Goal: Transaction & Acquisition: Book appointment/travel/reservation

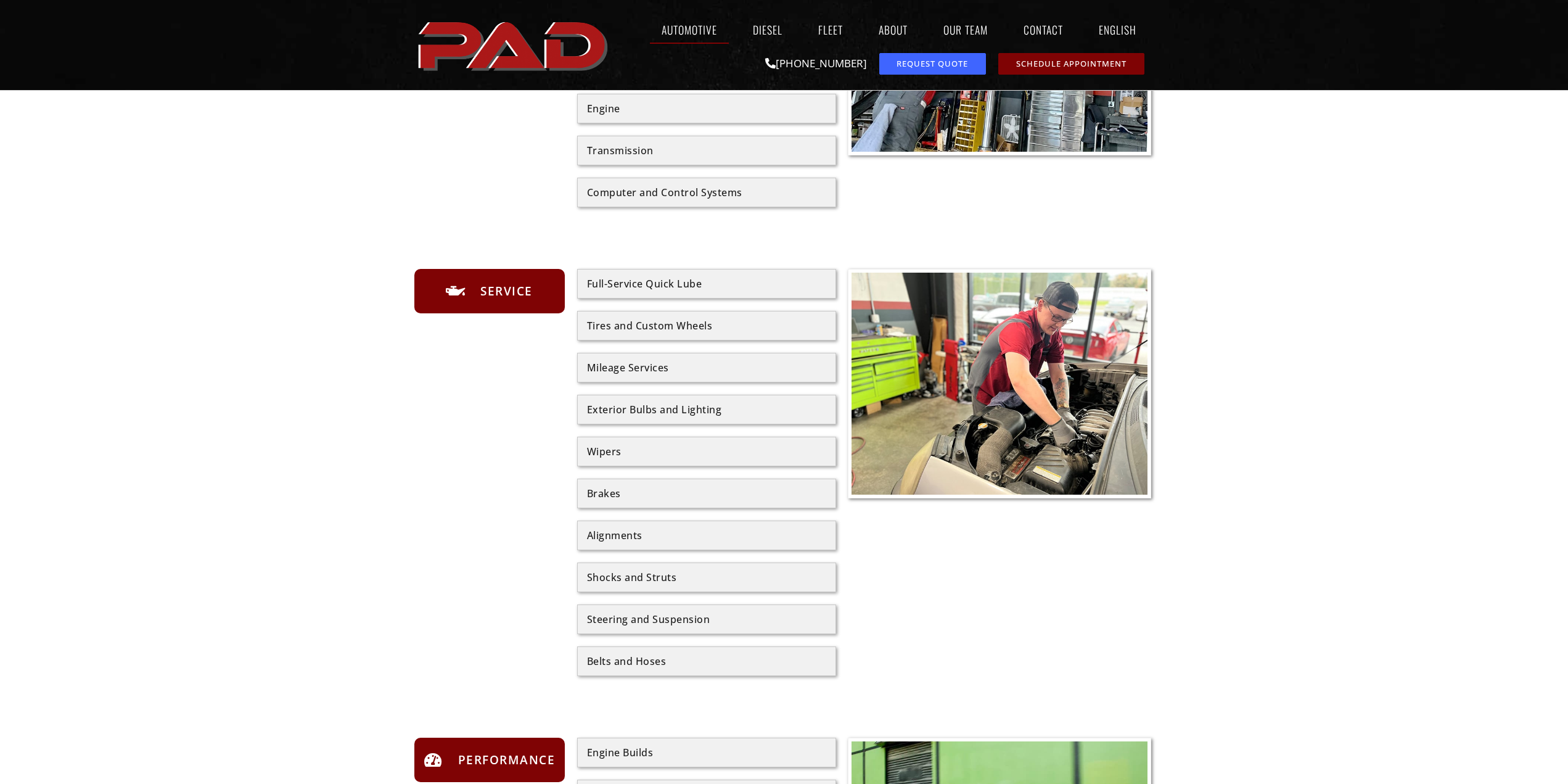
scroll to position [432, 0]
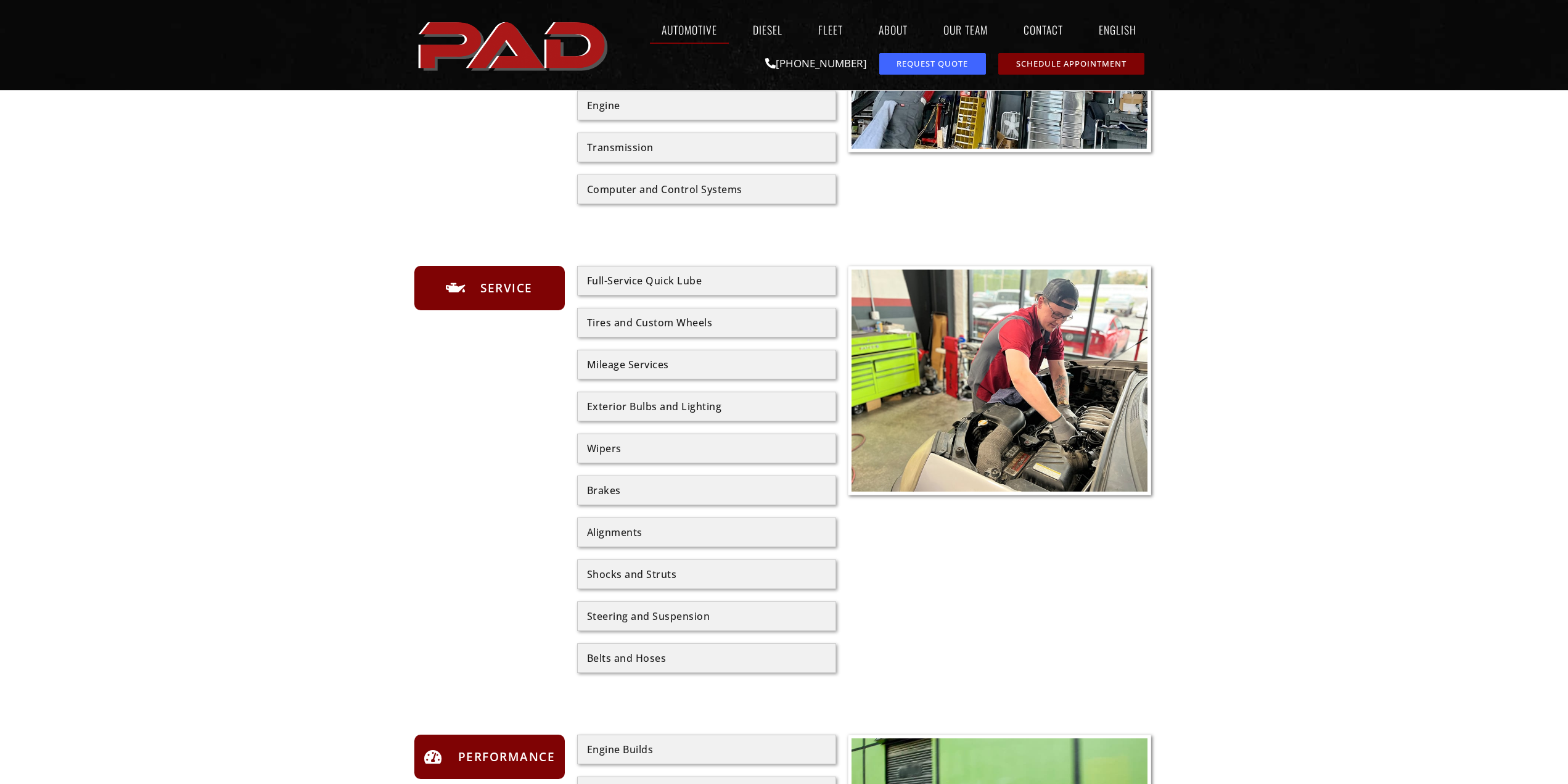
click at [624, 533] on div "Alignments" at bounding box center [706, 532] width 239 height 10
click at [497, 297] on span "Service" at bounding box center [505, 288] width 55 height 20
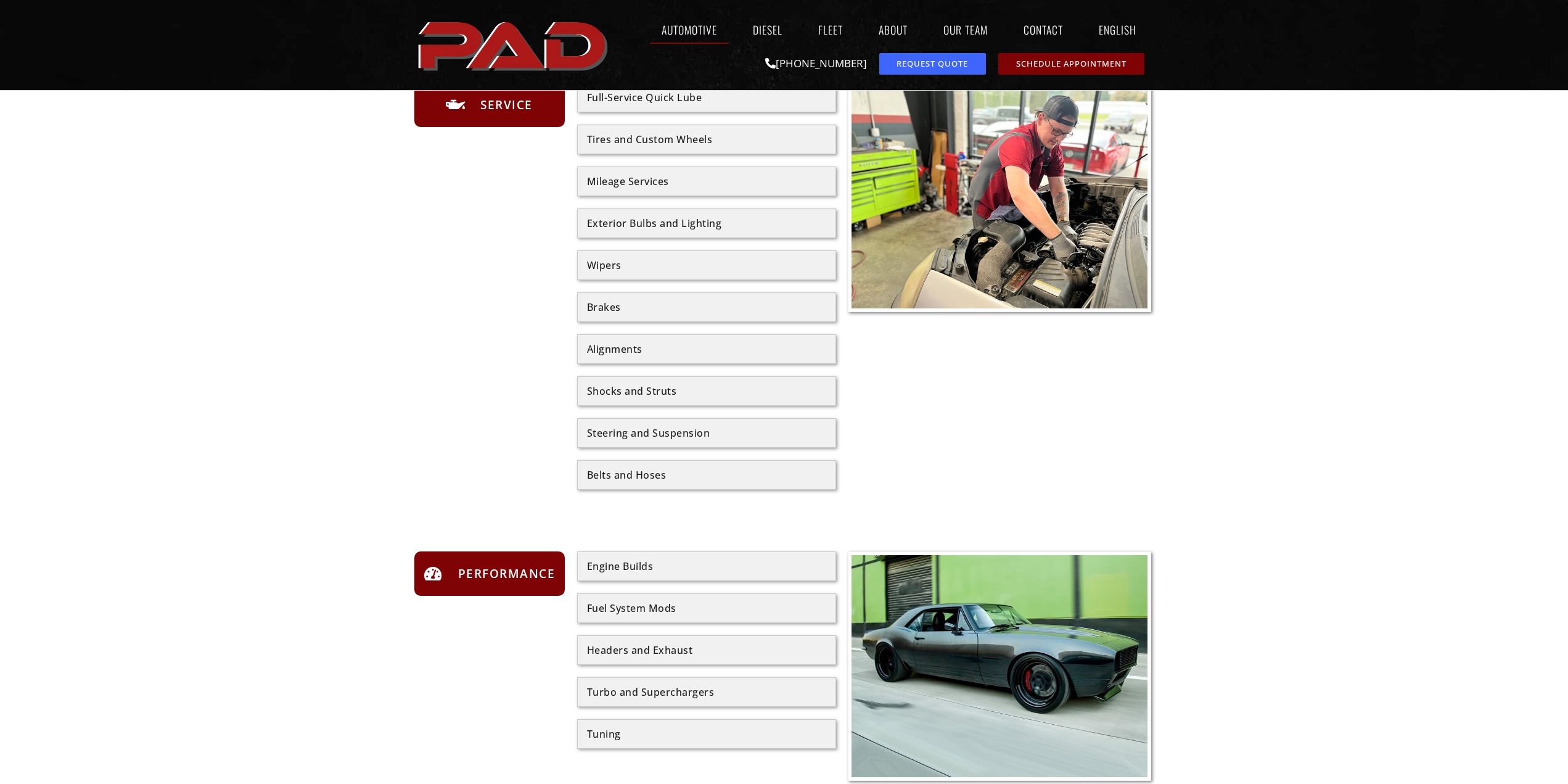
scroll to position [617, 0]
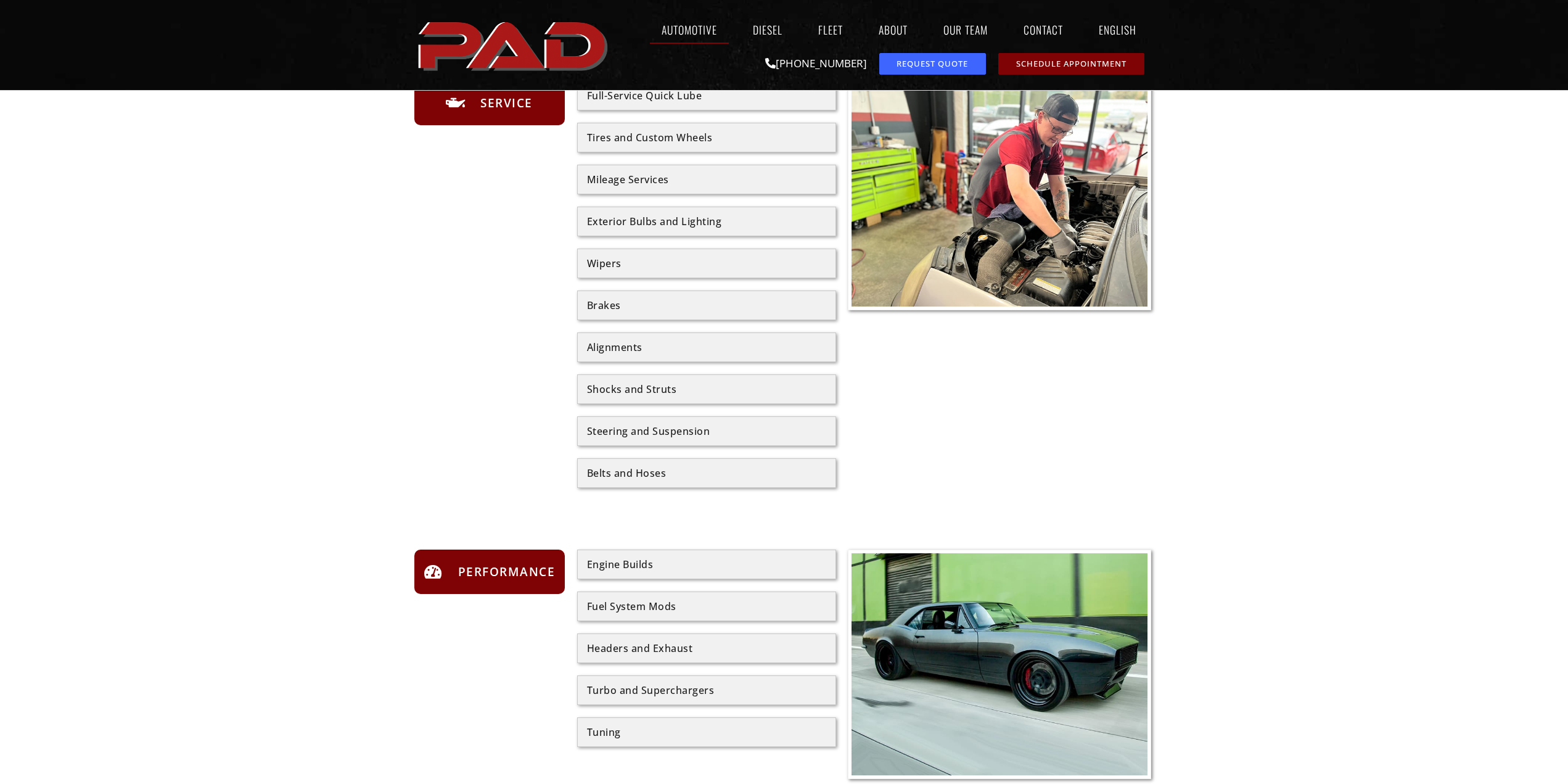
click at [651, 347] on div "Alignments" at bounding box center [706, 347] width 239 height 10
drag, startPoint x: 650, startPoint y: 357, endPoint x: 621, endPoint y: 364, distance: 29.8
click at [643, 358] on div "Alignments" at bounding box center [706, 347] width 259 height 30
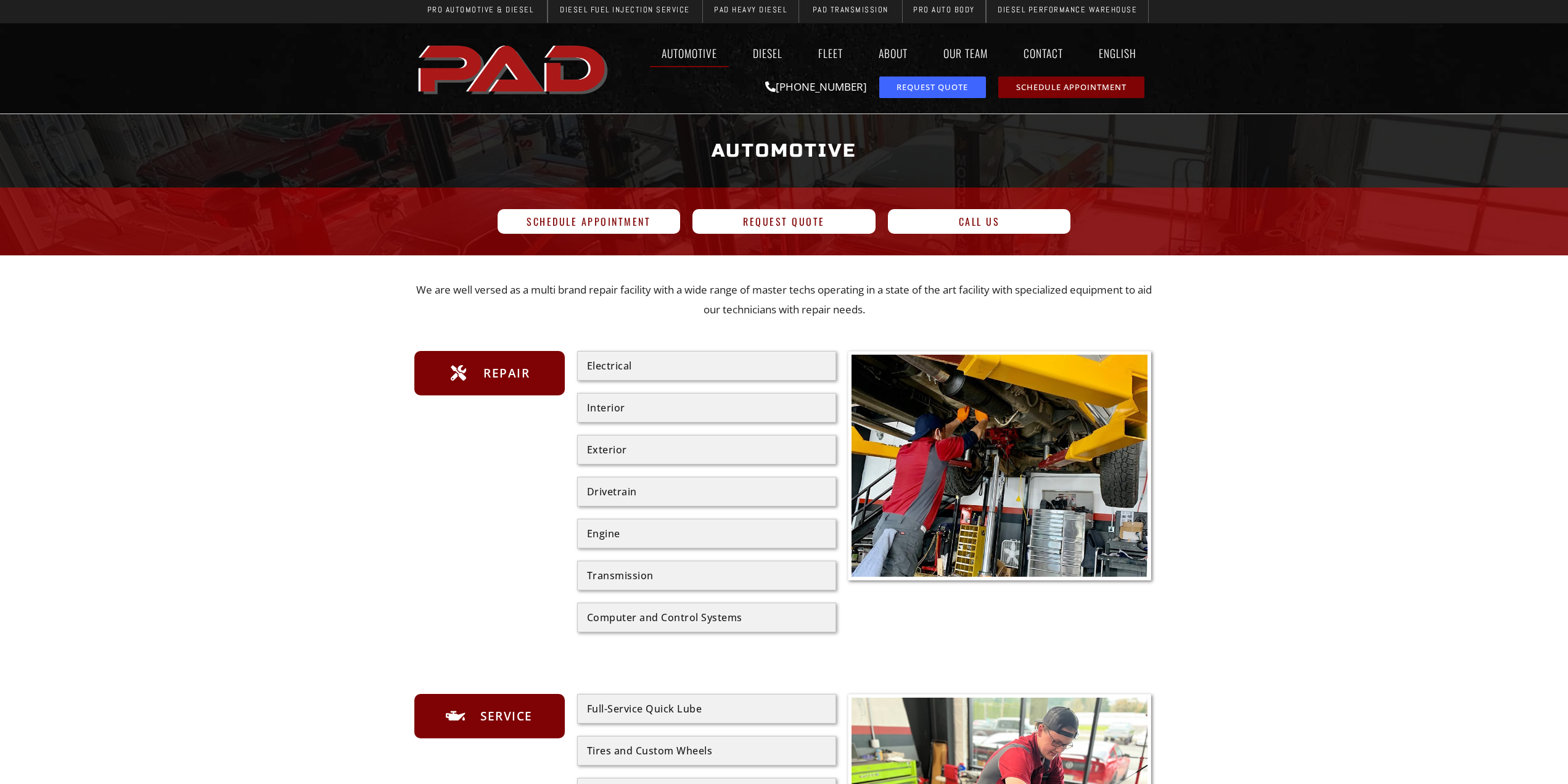
scroll to position [0, 0]
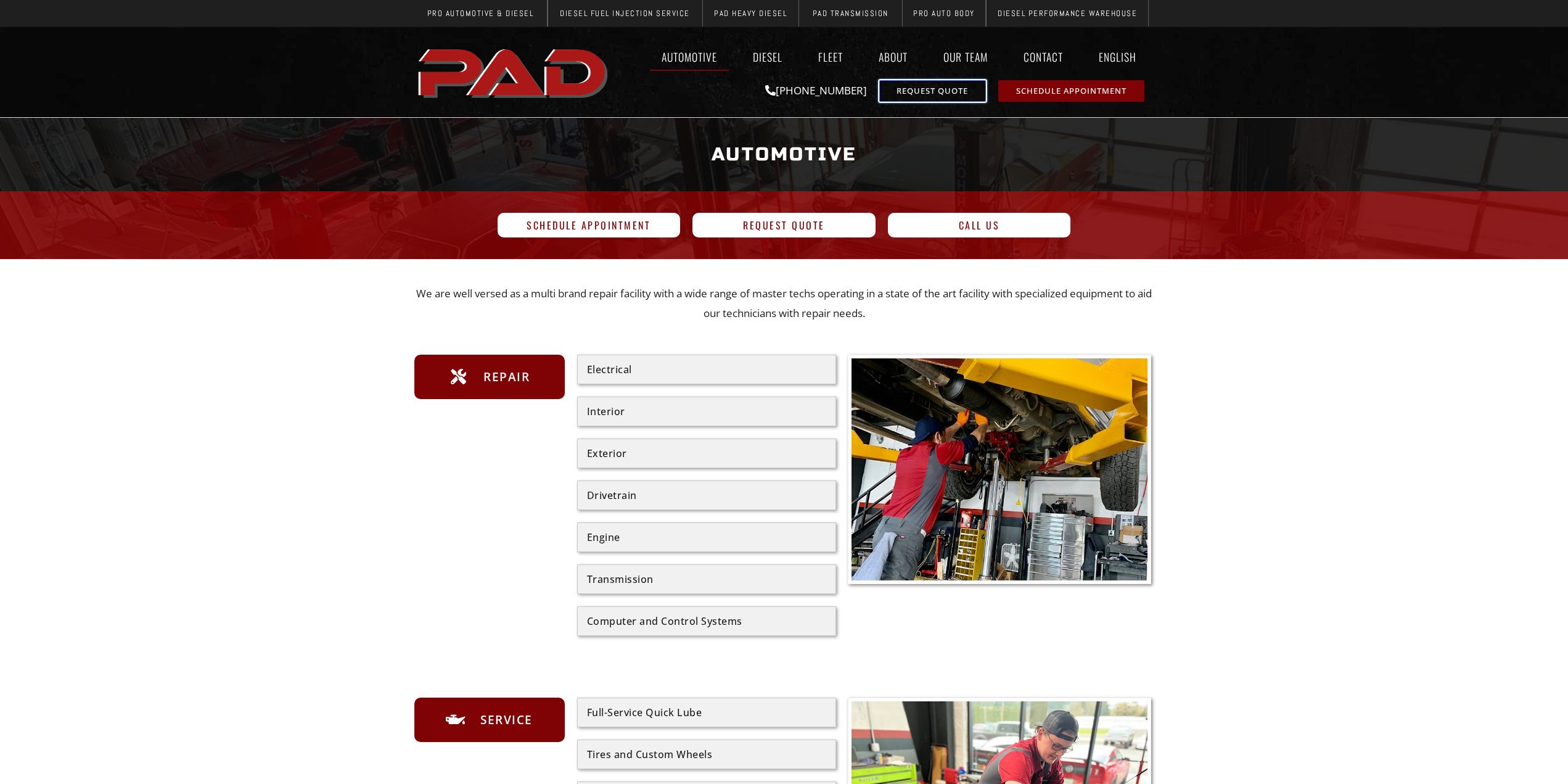
click at [922, 92] on span "Request Quote" at bounding box center [932, 91] width 71 height 8
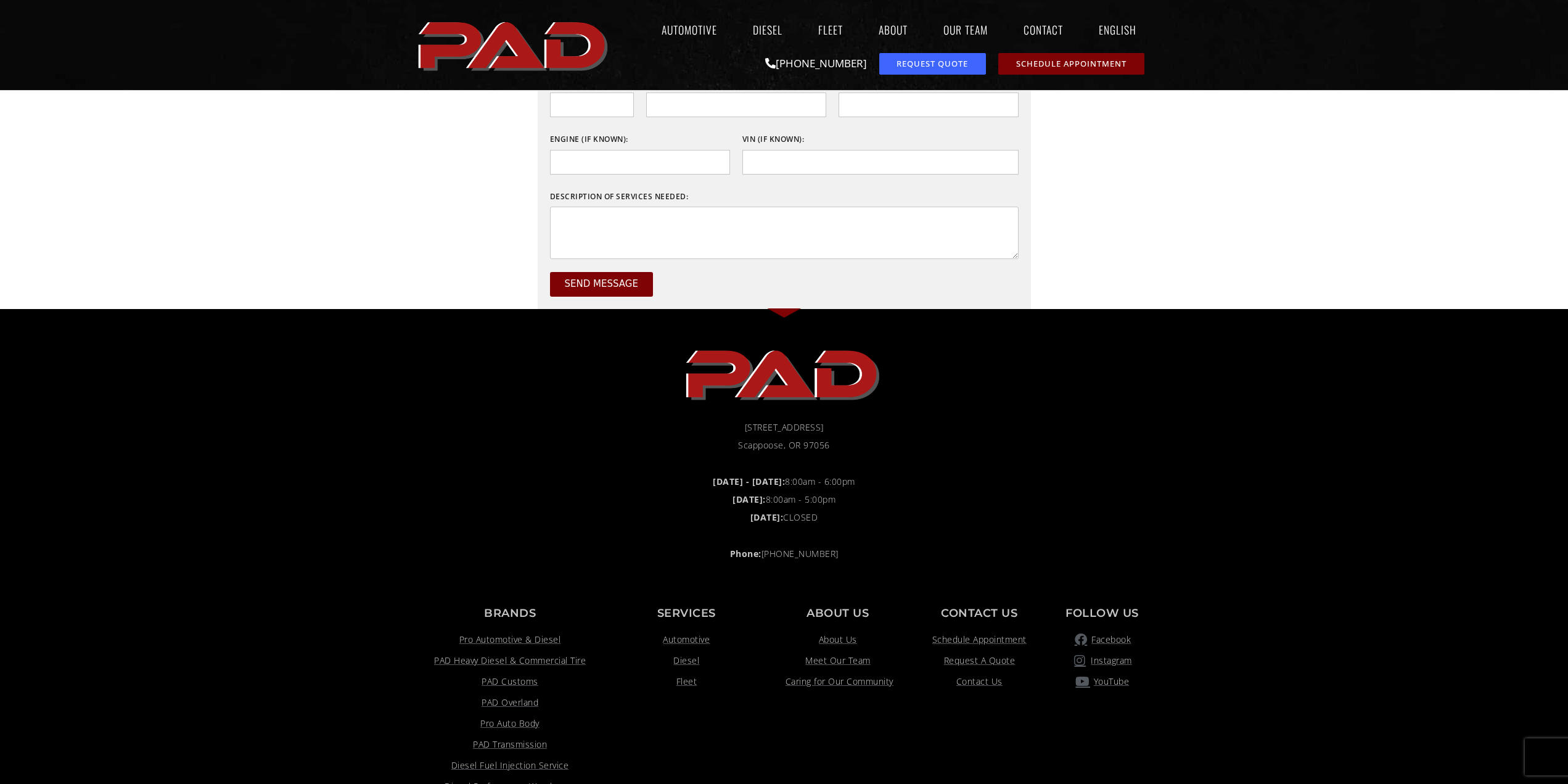
scroll to position [370, 0]
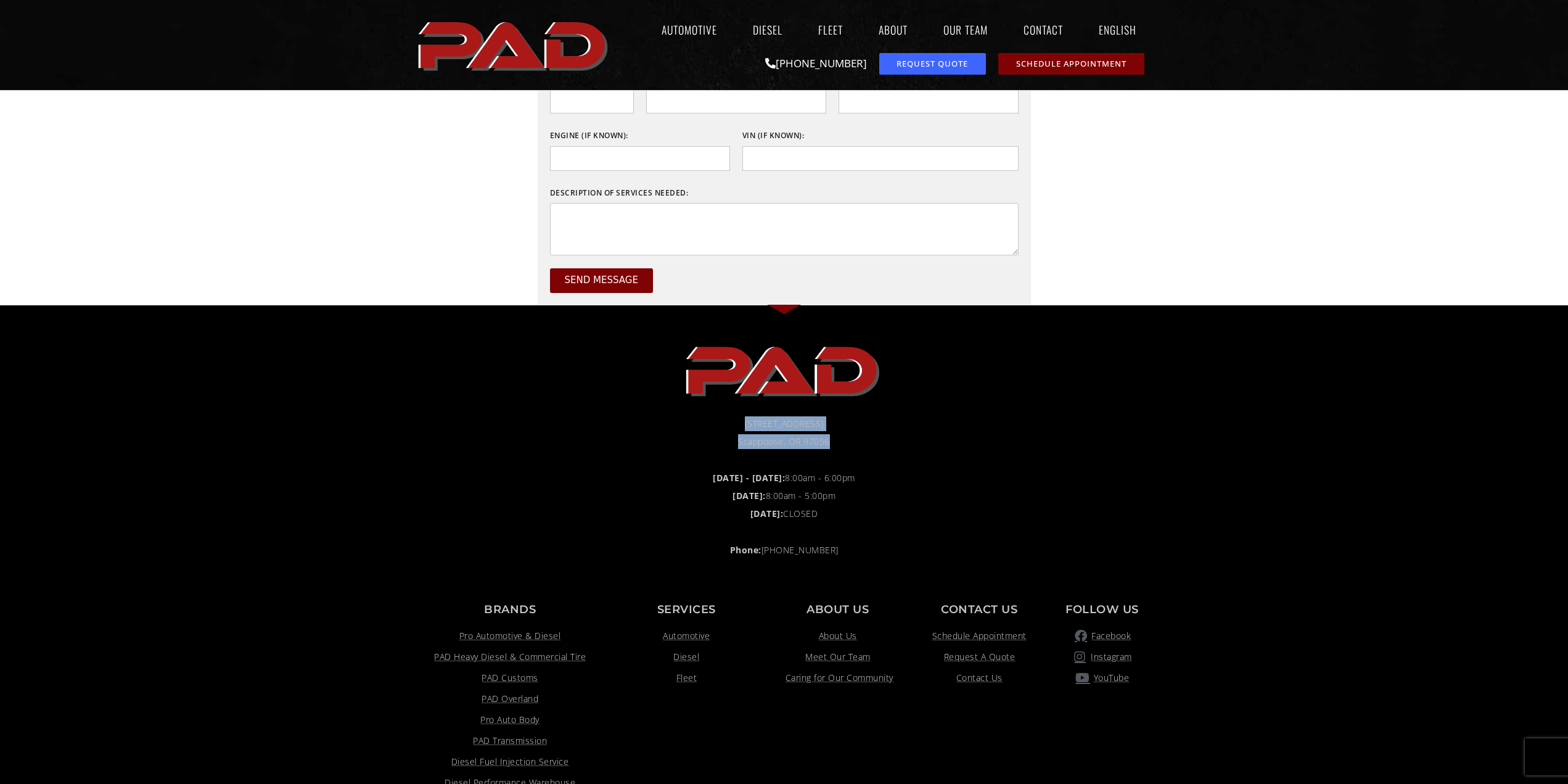
drag, startPoint x: 828, startPoint y: 438, endPoint x: 725, endPoint y: 421, distance: 104.4
click at [725, 421] on ul "[STREET_ADDRESS] Scappoose, OR 97056" at bounding box center [785, 433] width 728 height 33
click at [948, 432] on li "[STREET_ADDRESS]" at bounding box center [785, 424] width 728 height 16
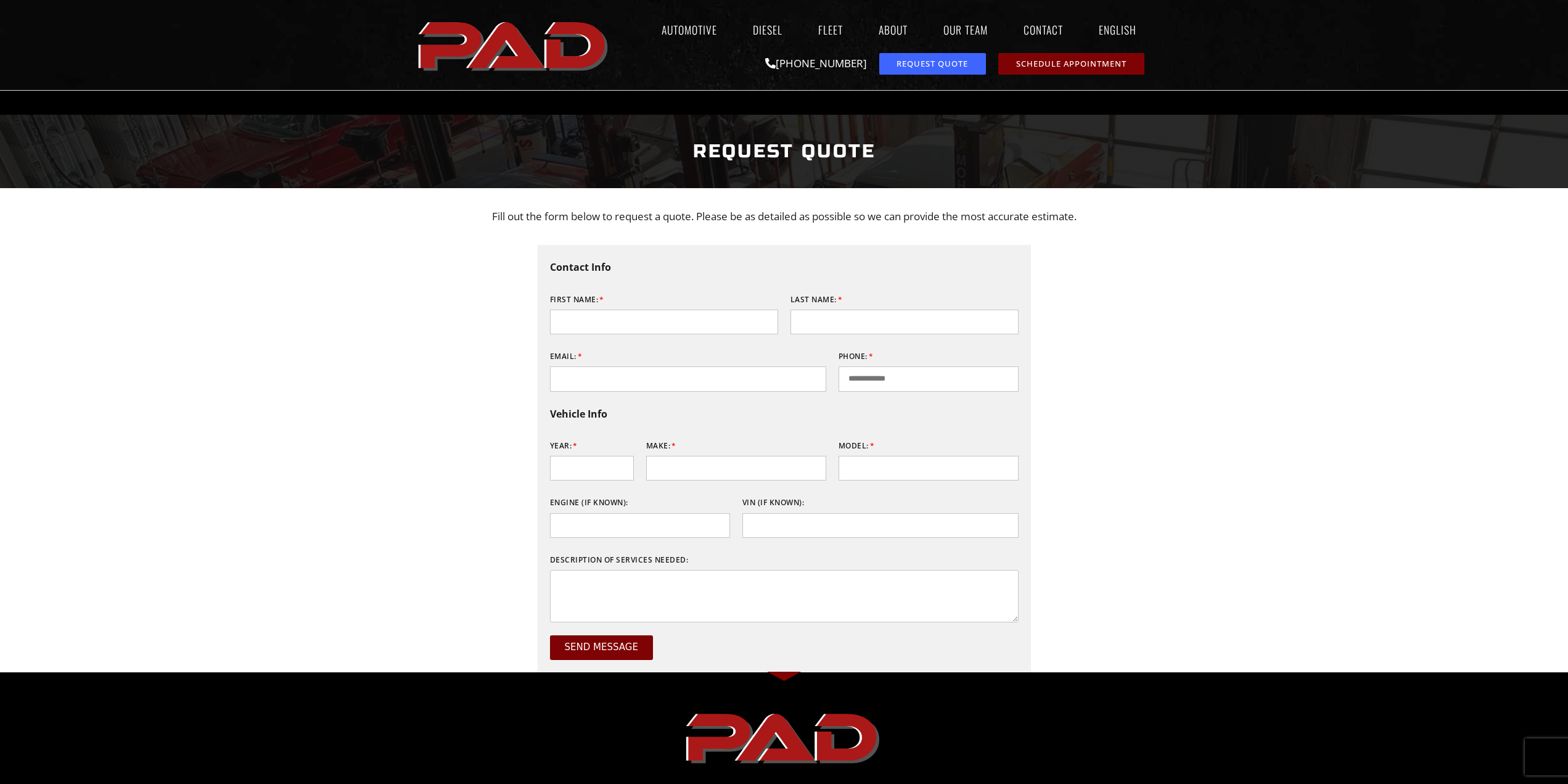
scroll to position [0, 0]
